Goal: Find contact information: Find contact information

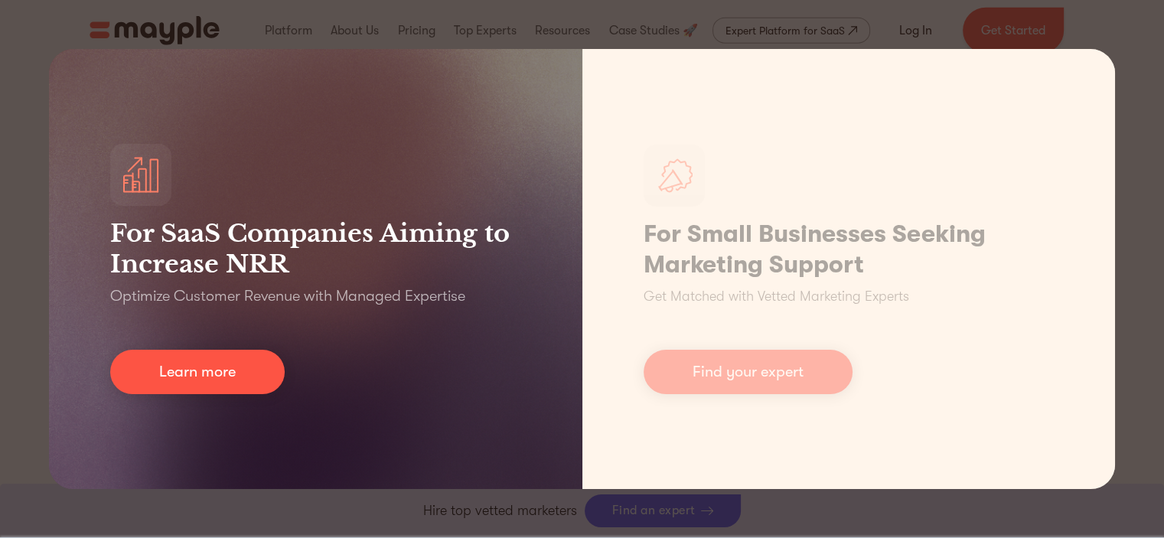
scroll to position [3959, 0]
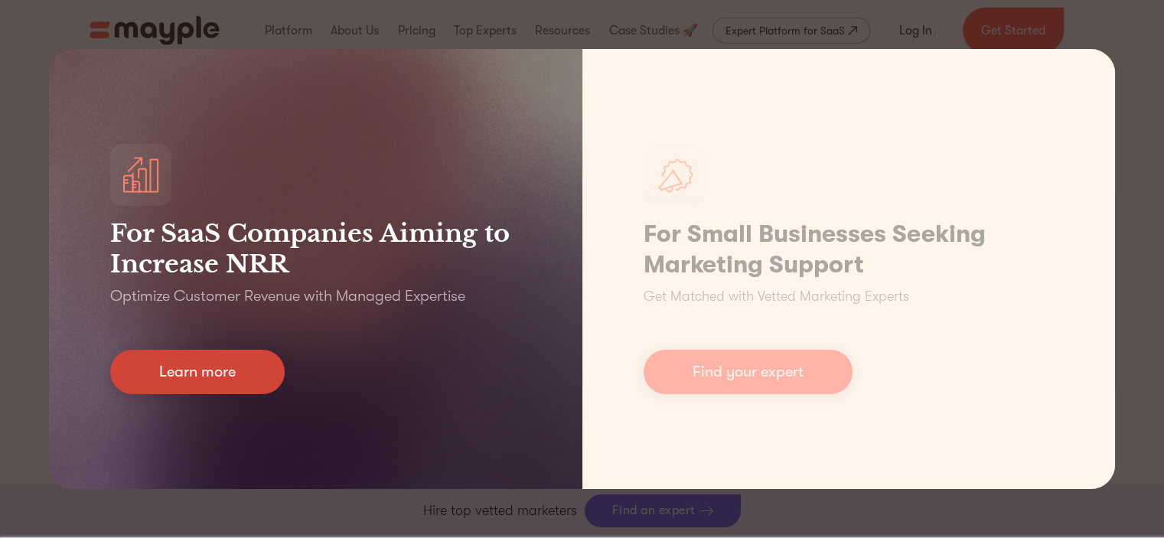
click at [198, 376] on link "Learn more" at bounding box center [197, 372] width 175 height 44
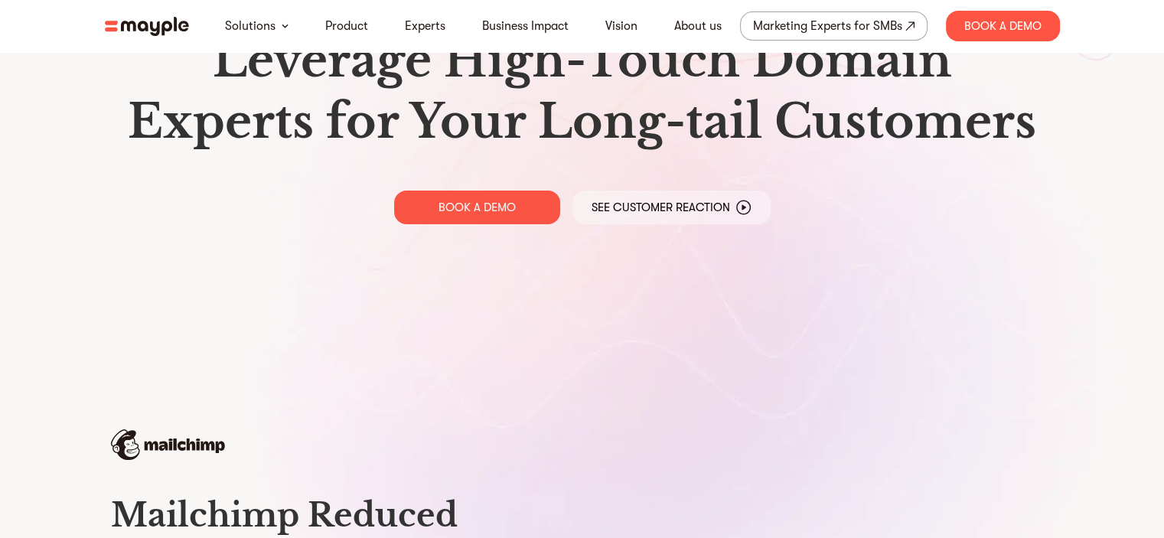
scroll to position [7433, 0]
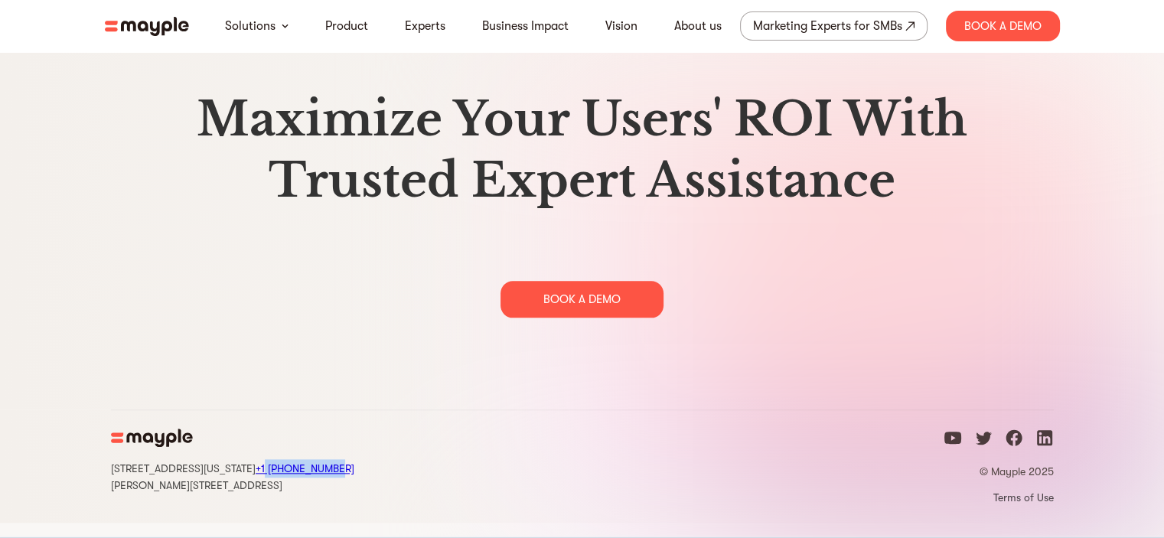
drag, startPoint x: 399, startPoint y: 484, endPoint x: 312, endPoint y: 481, distance: 86.6
click at [312, 481] on div "[STREET_ADDRESS][US_STATE] +1 929-335-[STREET_ADDRESS][PERSON_NAME] © Mayple 20…" at bounding box center [582, 465] width 943 height 113
copy link "[PHONE_NUMBER]"
drag, startPoint x: 103, startPoint y: 483, endPoint x: 297, endPoint y: 481, distance: 194.4
click at [297, 481] on div "[STREET_ADDRESS][US_STATE] +1 929-335-[STREET_ADDRESS][PERSON_NAME] © Mayple 20…" at bounding box center [583, 465] width 980 height 113
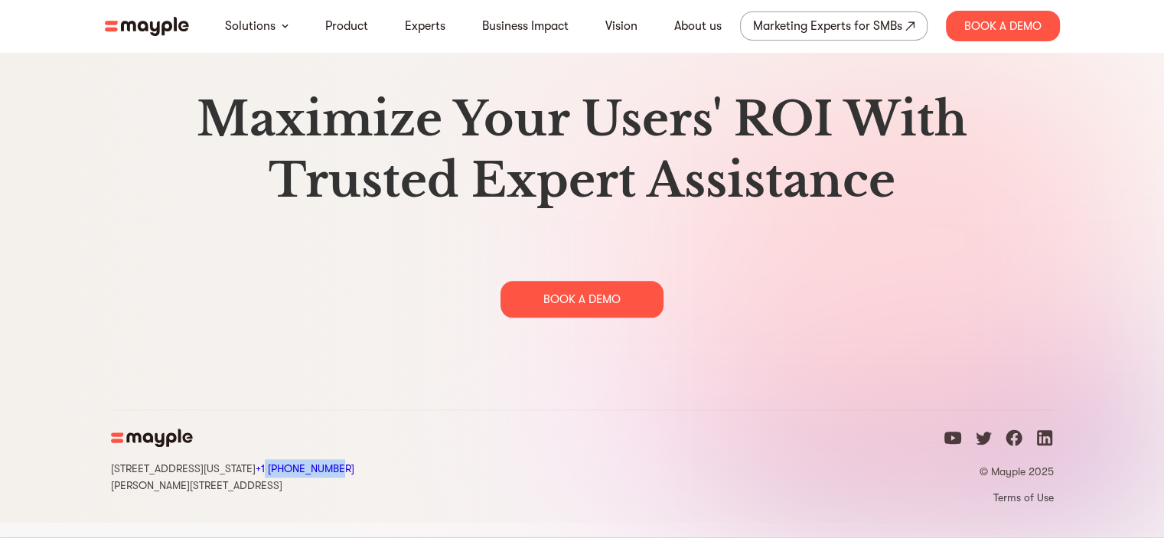
copy div "[STREET_ADDRESS][US_STATE]"
click at [1042, 447] on icon "linkedin icon" at bounding box center [1045, 438] width 18 height 18
